Goal: Find specific page/section: Find specific page/section

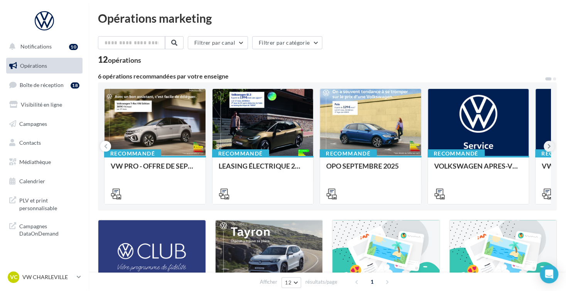
click at [548, 144] on icon at bounding box center [548, 147] width 3 height 8
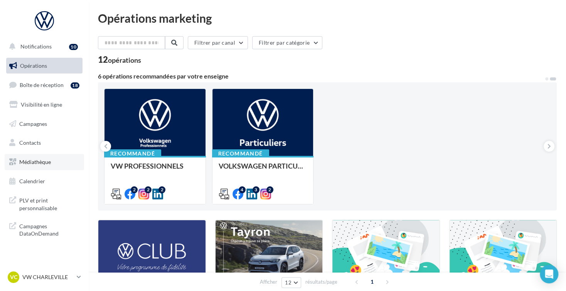
click at [72, 157] on link "Médiathèque" at bounding box center [44, 162] width 79 height 16
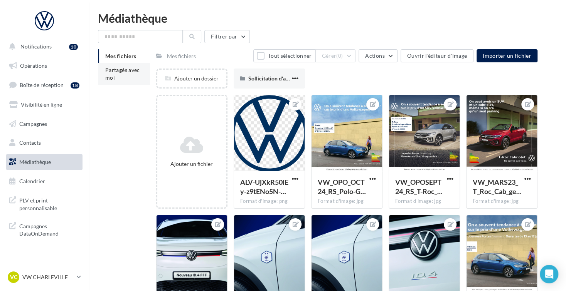
click at [123, 79] on li "Partagés avec moi" at bounding box center [124, 74] width 52 height 22
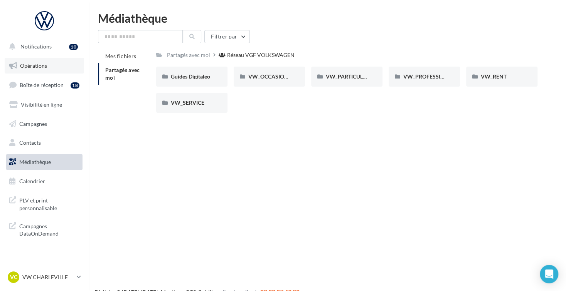
click at [35, 65] on span "Opérations" at bounding box center [33, 65] width 27 height 7
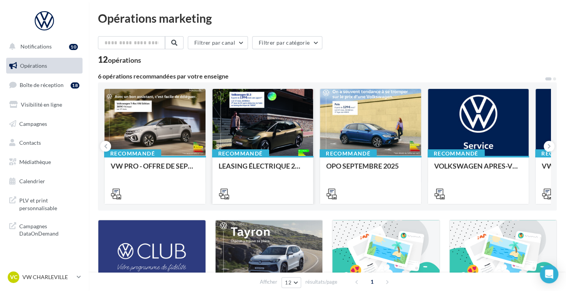
click at [256, 113] on div at bounding box center [262, 123] width 101 height 68
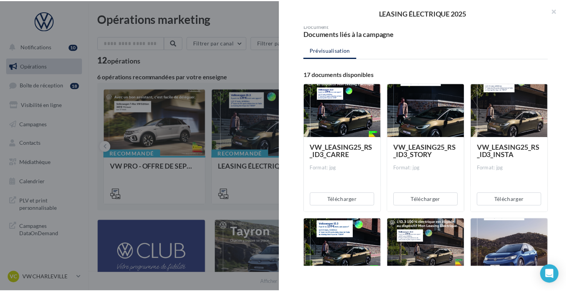
scroll to position [77, 0]
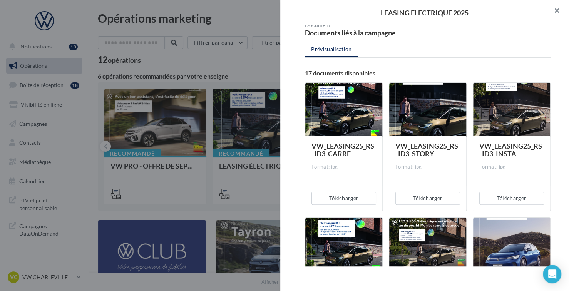
click at [556, 11] on button "button" at bounding box center [554, 11] width 31 height 23
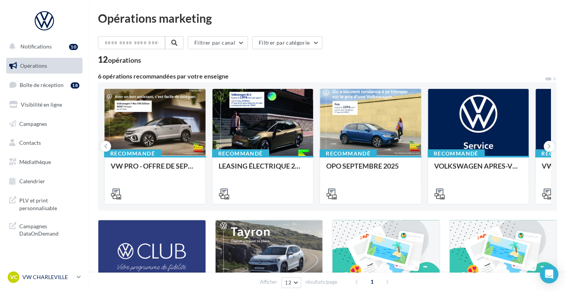
click at [82, 273] on link "VC VW CHARLEVILLE vw-char-bec" at bounding box center [44, 277] width 76 height 15
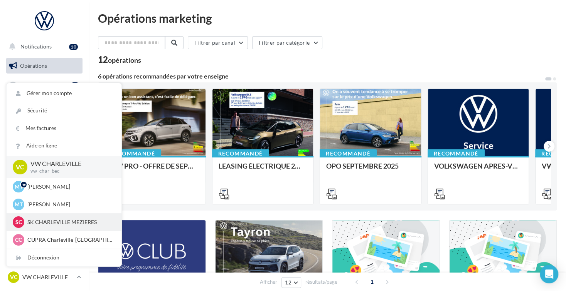
click at [87, 221] on p "SK CHARLEVILLE MEZIERES" at bounding box center [69, 222] width 85 height 8
